Goal: Navigation & Orientation: Find specific page/section

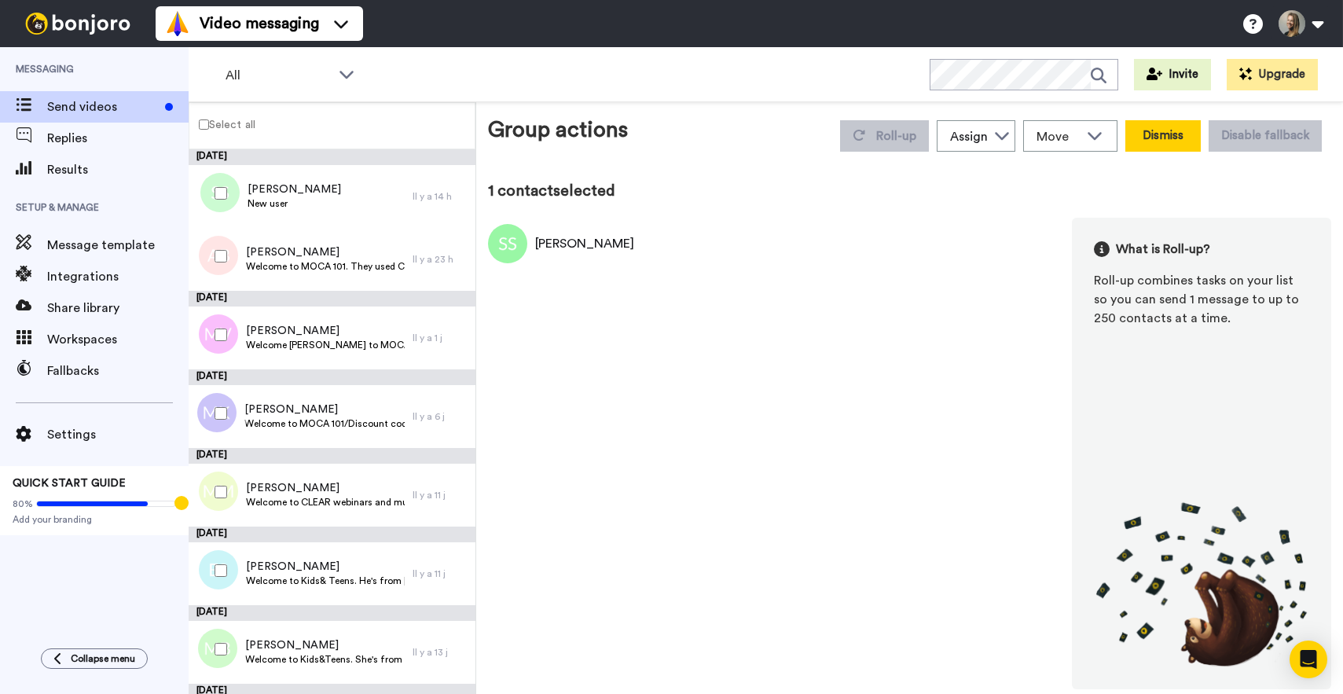
click at [1155, 146] on button "Dismiss" at bounding box center [1162, 135] width 75 height 31
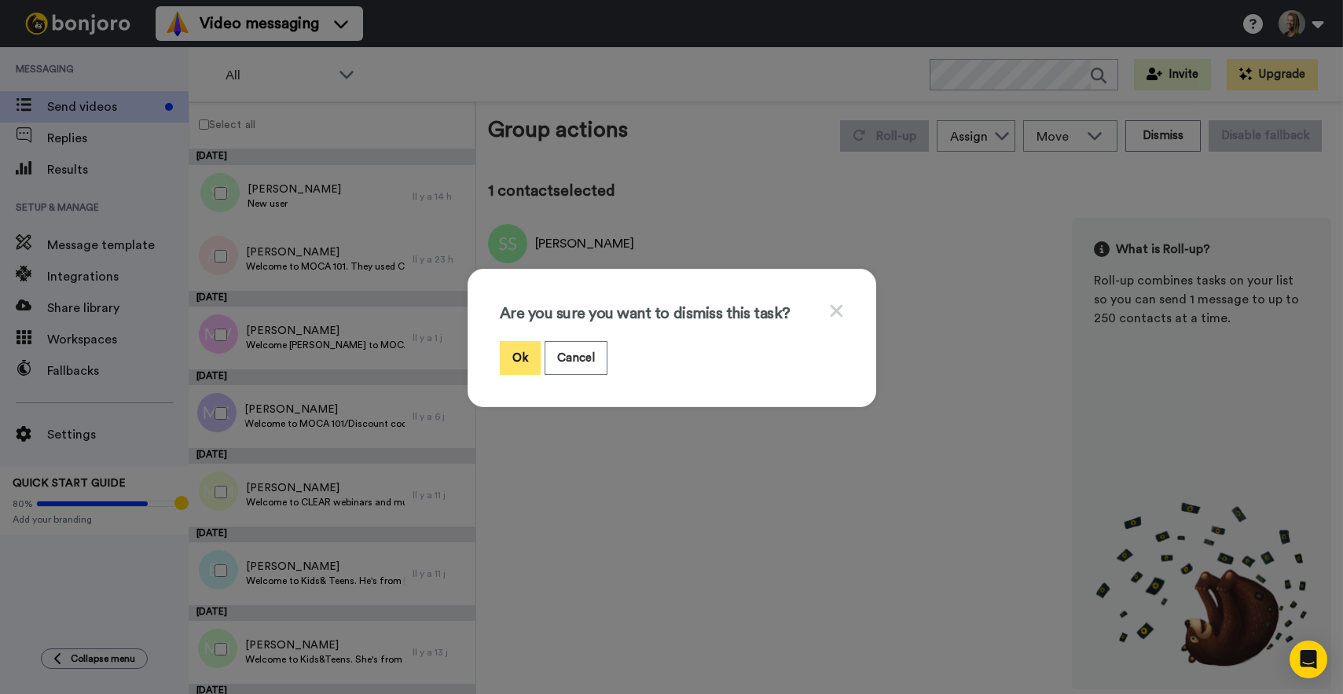
click at [516, 365] on button "Ok" at bounding box center [520, 358] width 41 height 34
